Goal: Task Accomplishment & Management: Use online tool/utility

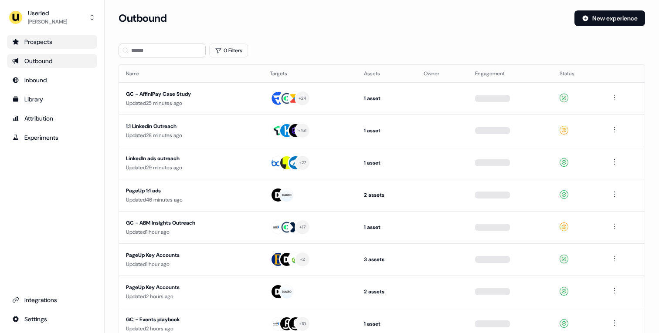
click at [38, 44] on div "Prospects" at bounding box center [52, 41] width 80 height 9
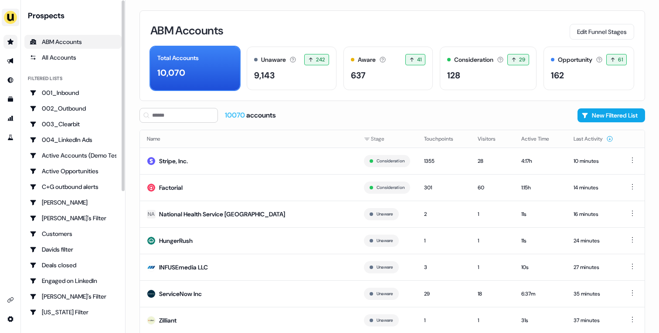
click at [7, 18] on img "side nav menu" at bounding box center [10, 17] width 14 height 14
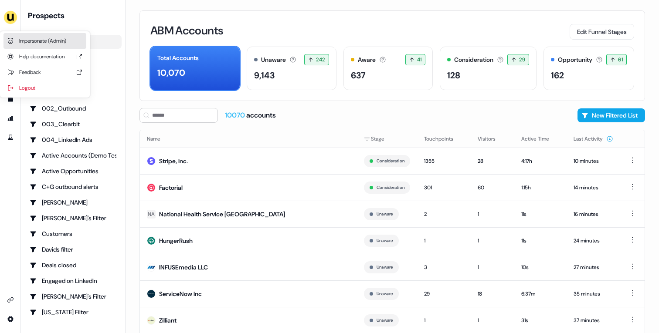
click at [25, 35] on div "Impersonate (Admin)" at bounding box center [44, 41] width 83 height 16
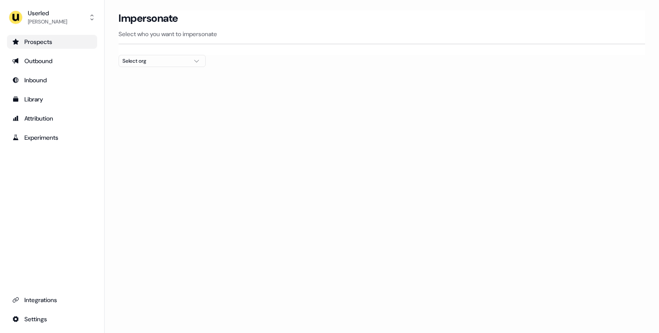
click at [189, 62] on button "Select org" at bounding box center [162, 61] width 87 height 12
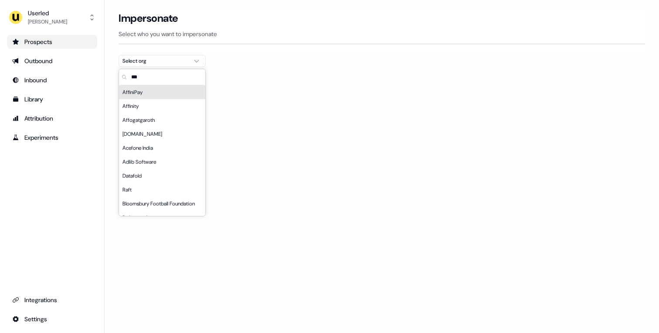
type input "***"
click at [177, 92] on div "AffiniPay" at bounding box center [162, 92] width 86 height 14
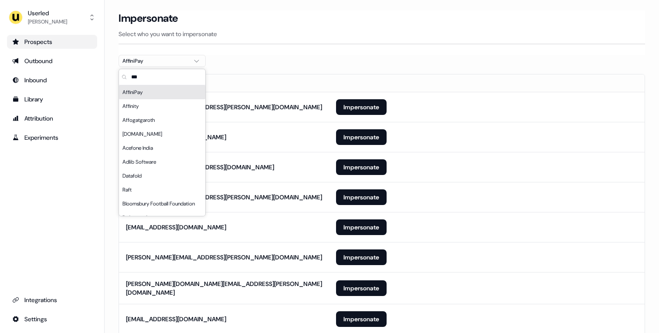
click at [279, 76] on th "Email" at bounding box center [224, 83] width 210 height 17
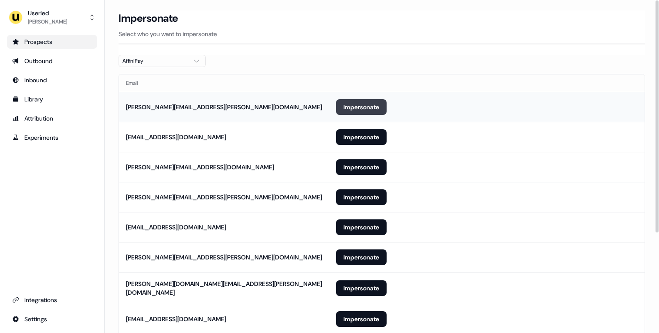
click at [359, 106] on button "Impersonate" at bounding box center [361, 107] width 51 height 16
